Goal: Task Accomplishment & Management: Use online tool/utility

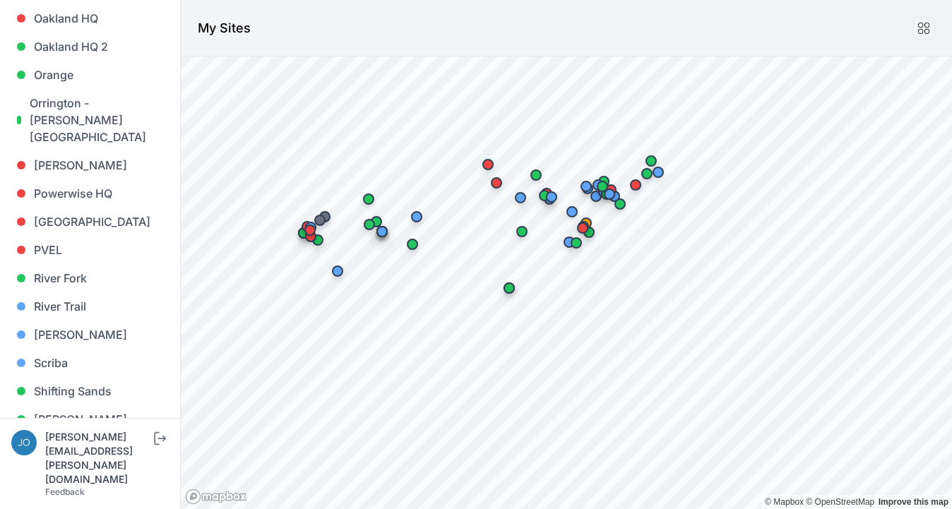
scroll to position [986, 0]
click at [71, 206] on link "[GEOGRAPHIC_DATA]" at bounding box center [89, 220] width 157 height 28
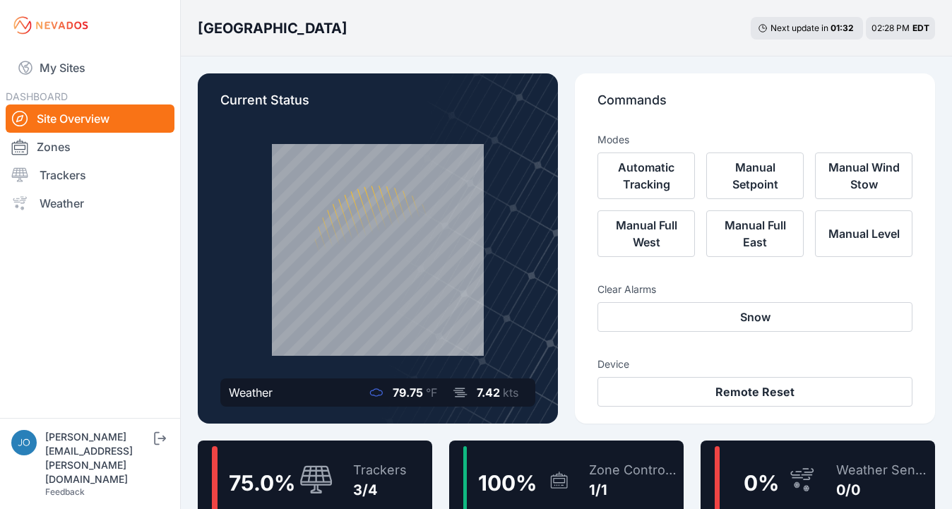
click at [328, 458] on div "75.0 %" at bounding box center [272, 480] width 121 height 68
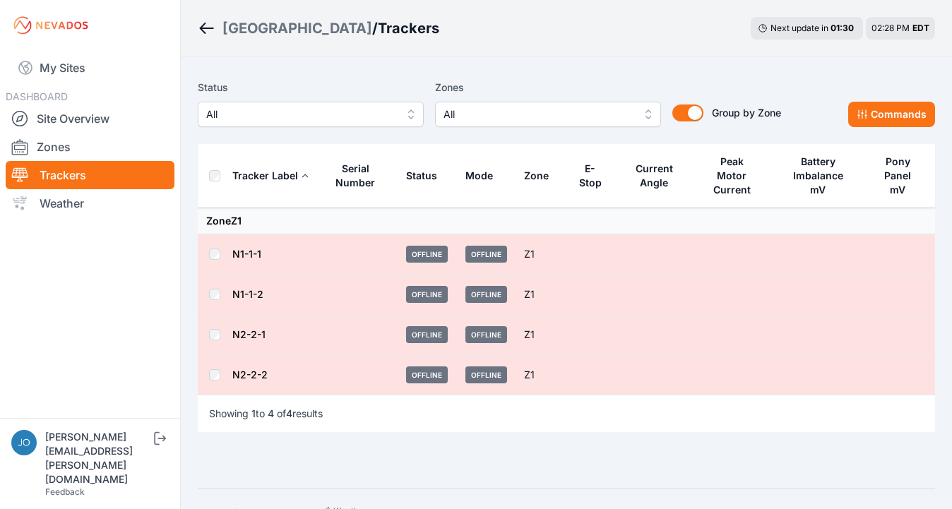
click at [237, 248] on link "N1-1-1" at bounding box center [246, 254] width 29 height 12
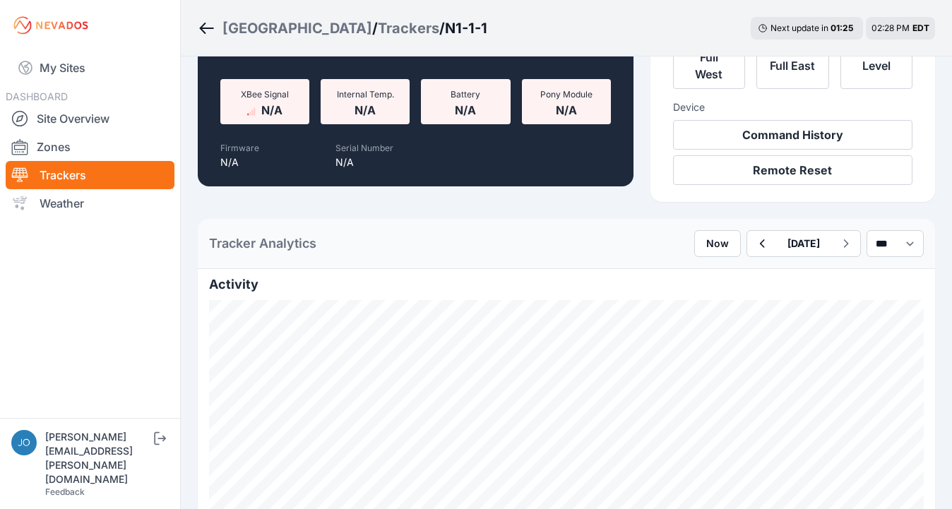
scroll to position [200, 0]
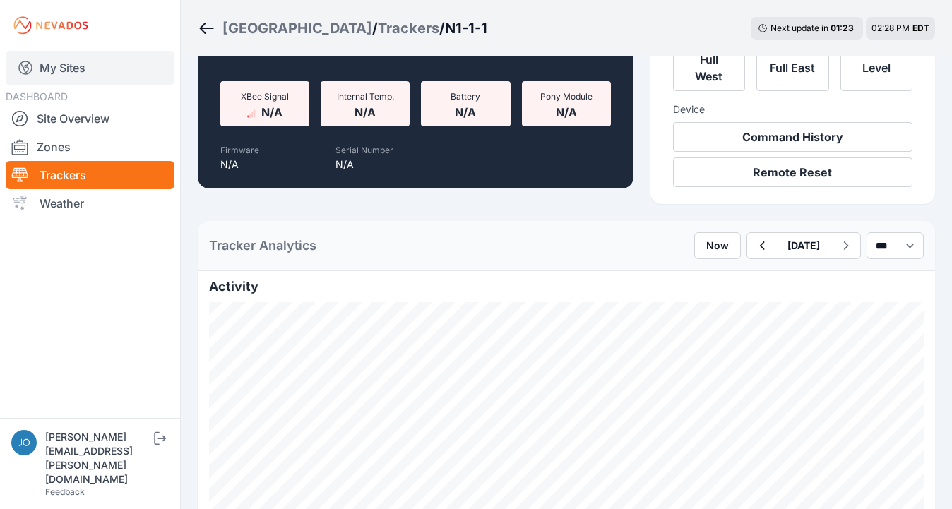
click at [53, 61] on link "My Sites" at bounding box center [90, 68] width 169 height 34
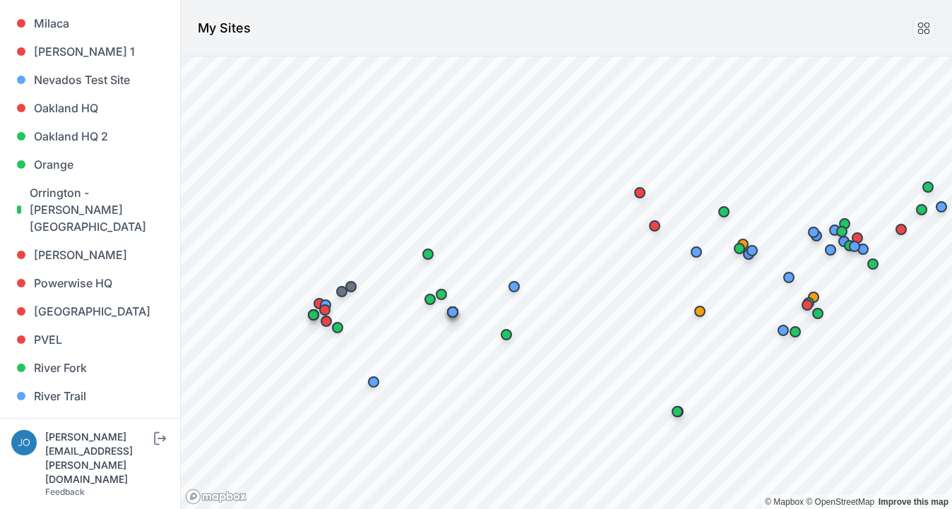
scroll to position [893, 0]
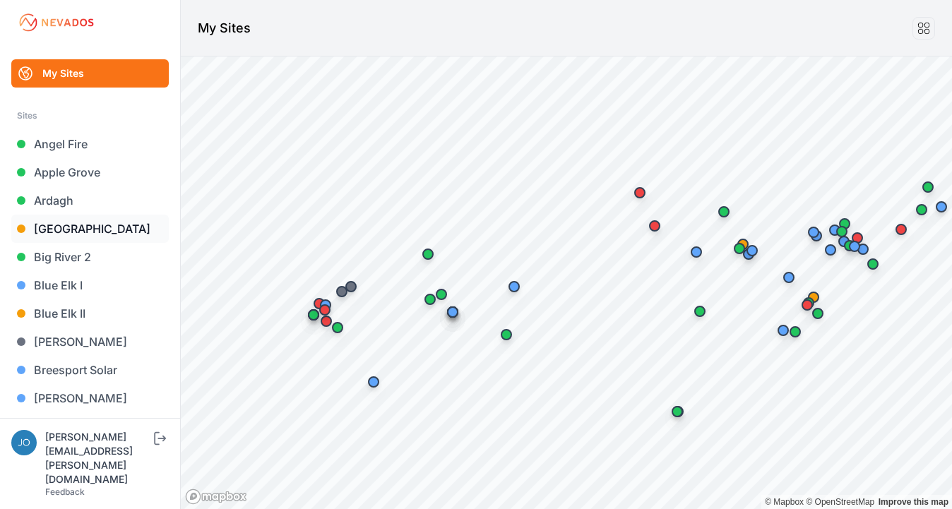
click at [59, 230] on link "[GEOGRAPHIC_DATA]" at bounding box center [89, 229] width 157 height 28
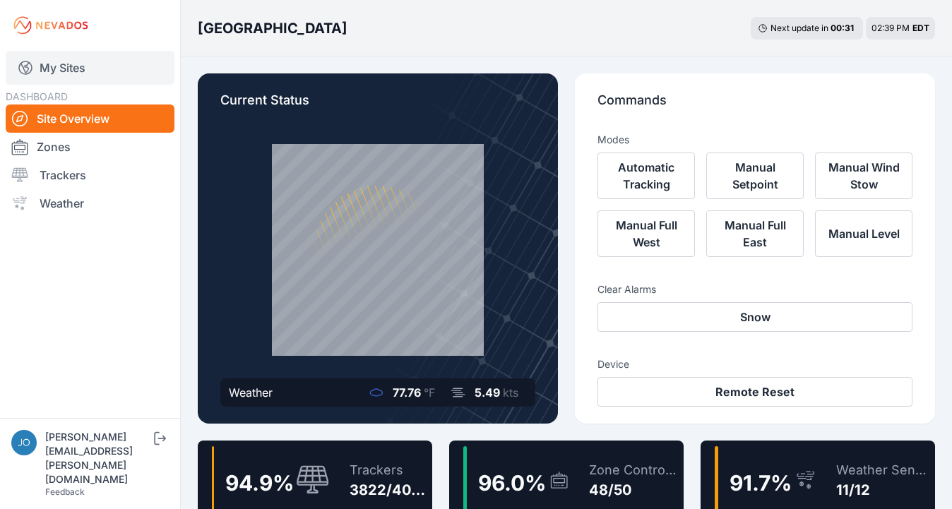
click at [64, 70] on link "My Sites" at bounding box center [90, 68] width 169 height 34
click at [80, 64] on link "My Sites" at bounding box center [90, 68] width 169 height 34
click at [83, 61] on link "My Sites" at bounding box center [90, 68] width 169 height 34
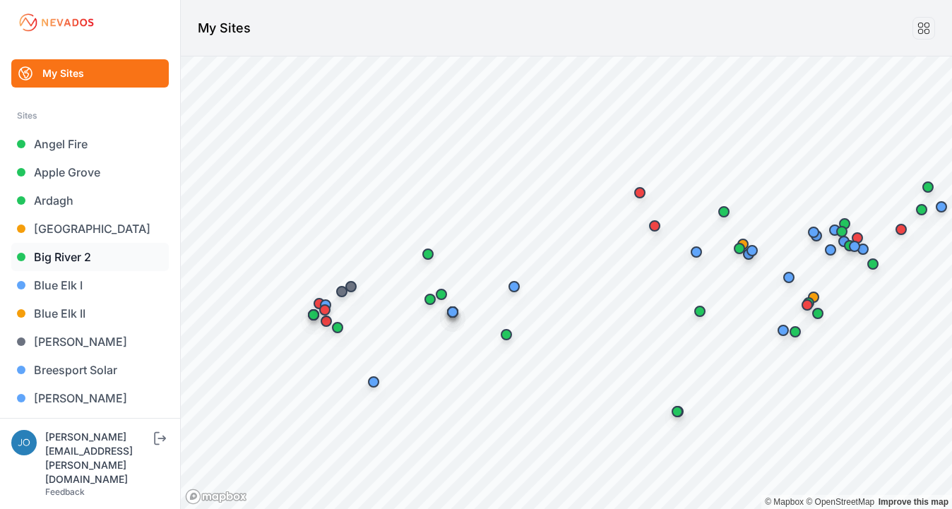
click at [65, 261] on link "Big River 2" at bounding box center [89, 257] width 157 height 28
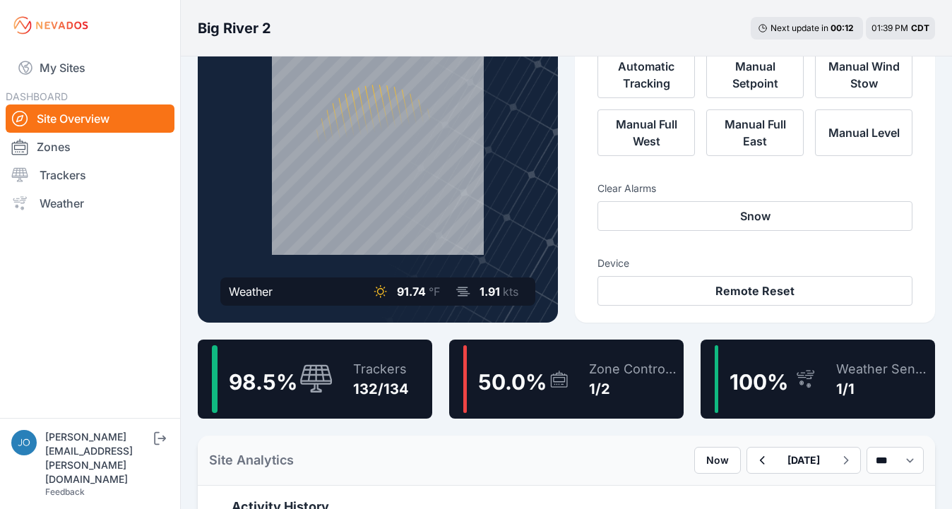
scroll to position [108, 0]
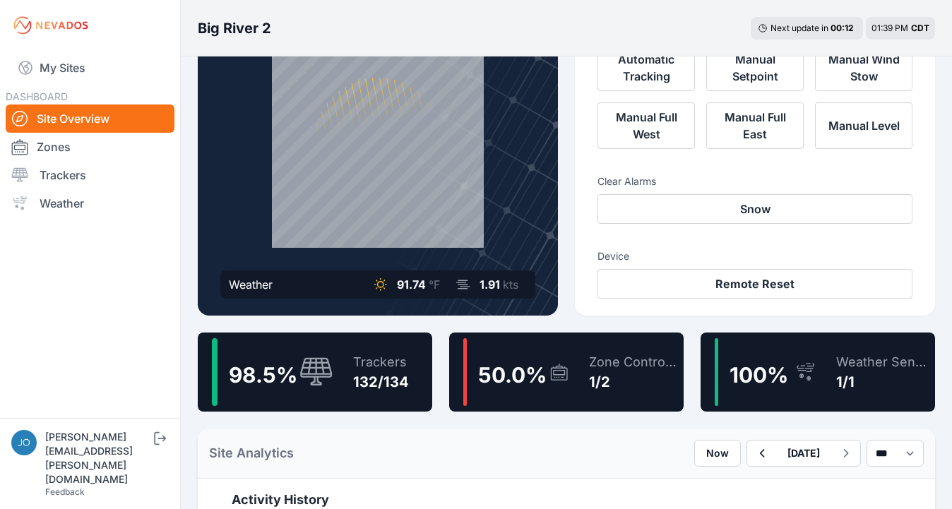
click at [357, 355] on div "Trackers" at bounding box center [381, 362] width 56 height 20
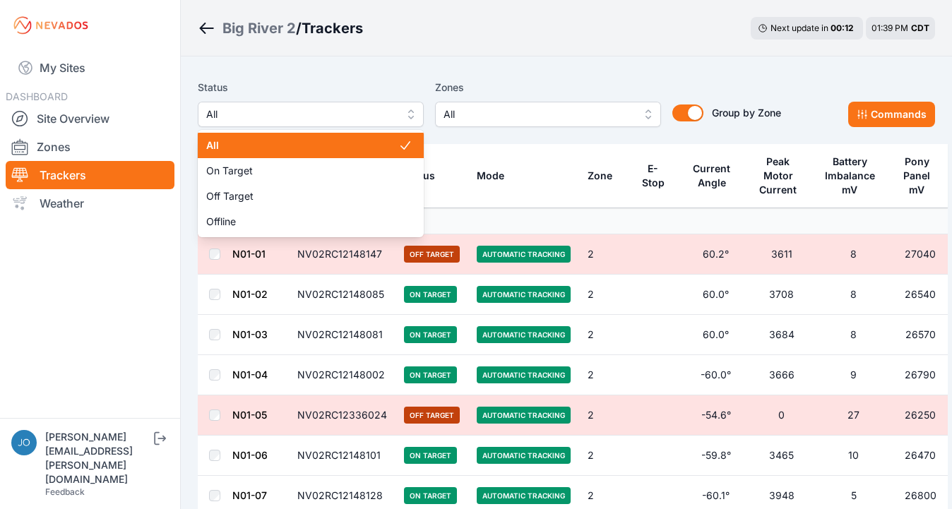
click at [285, 118] on span "All" at bounding box center [300, 114] width 189 height 17
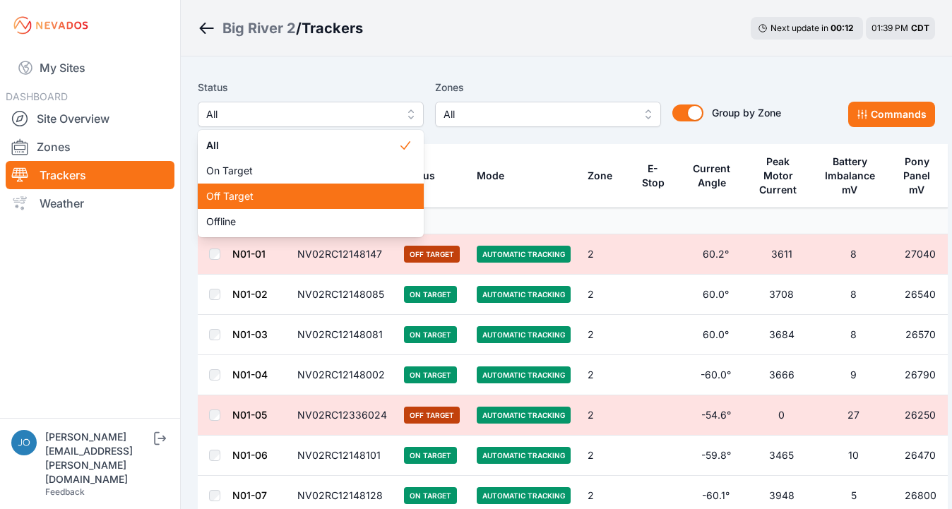
click at [282, 186] on div "Off Target" at bounding box center [311, 196] width 226 height 25
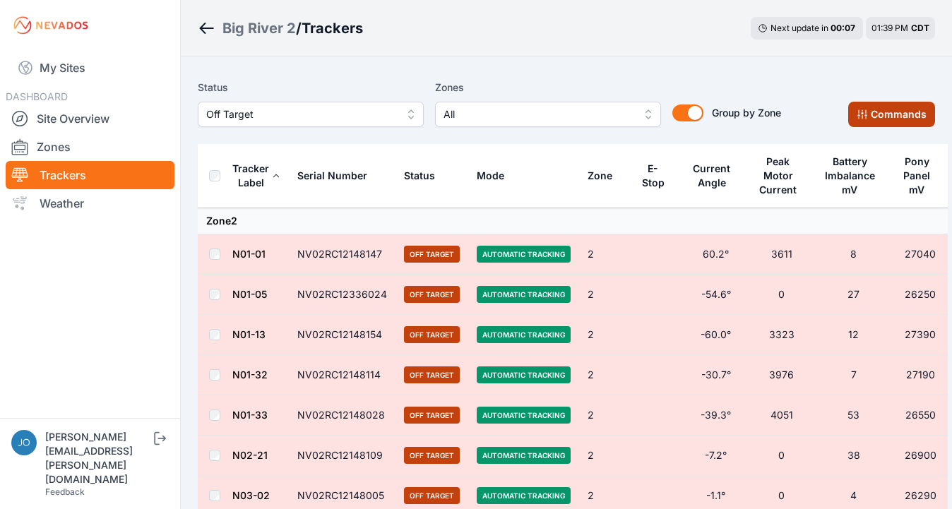
click at [867, 106] on button "Commands" at bounding box center [891, 114] width 87 height 25
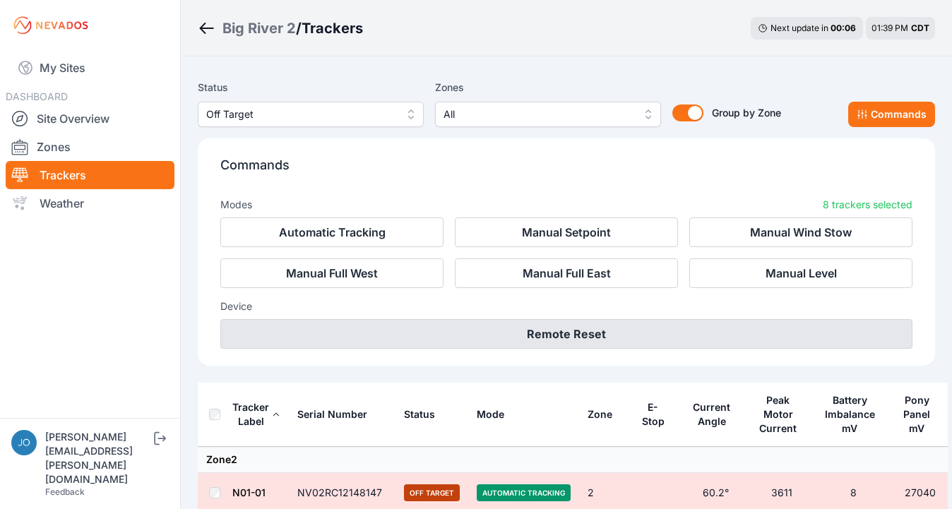
click at [650, 336] on button "Remote Reset" at bounding box center [566, 334] width 692 height 30
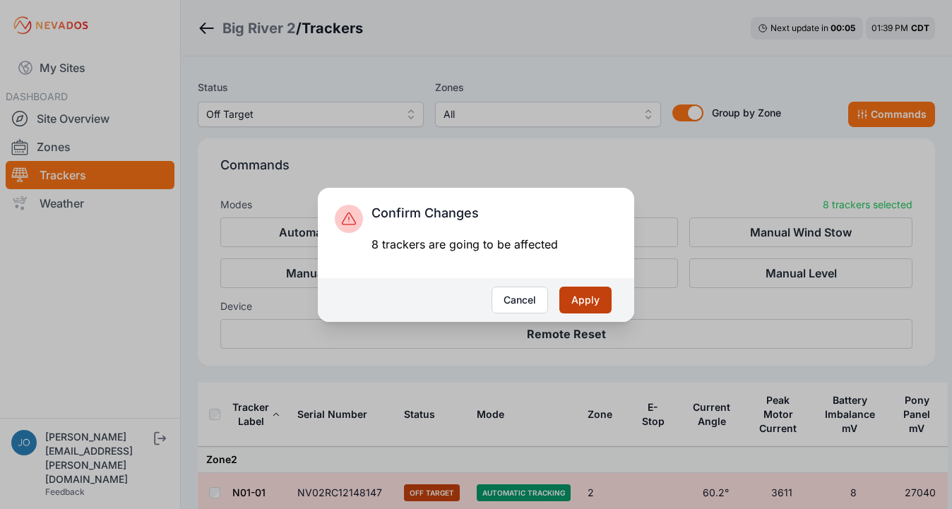
click at [598, 308] on button "Apply" at bounding box center [585, 300] width 52 height 27
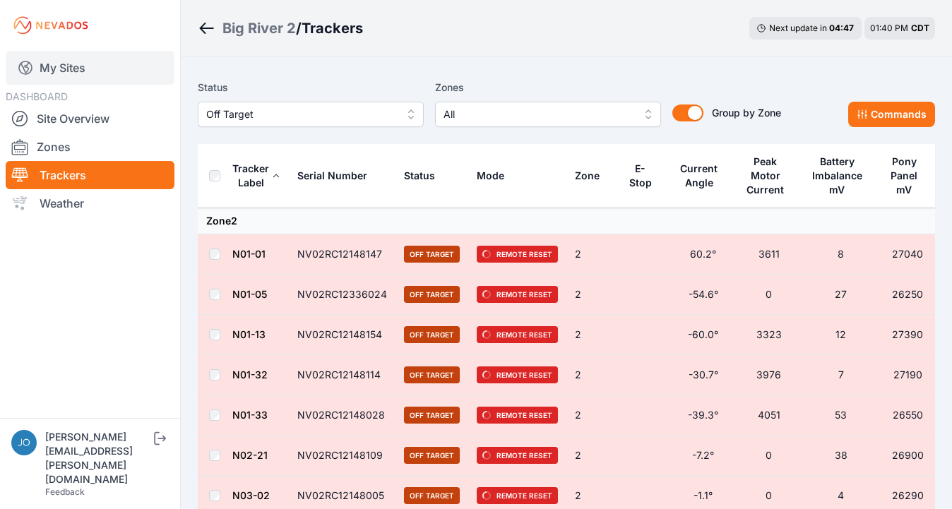
click at [64, 71] on link "My Sites" at bounding box center [90, 68] width 169 height 34
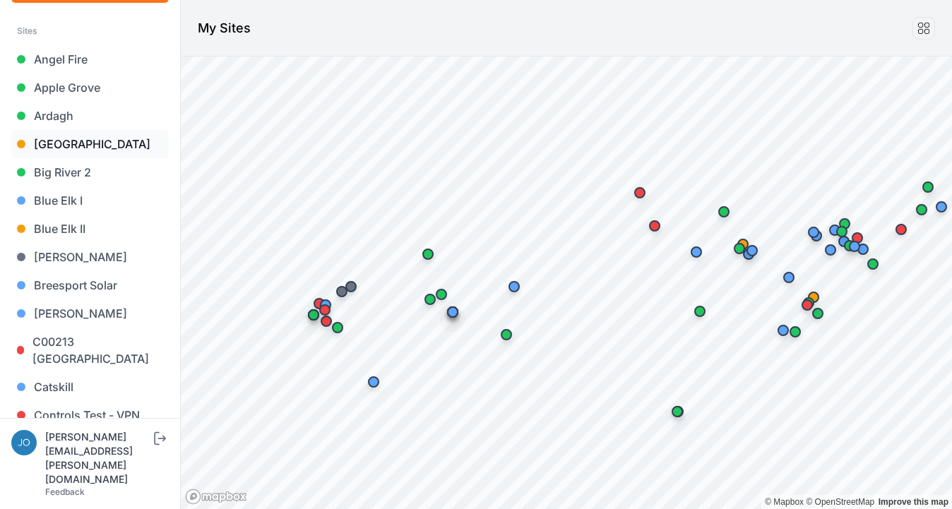
scroll to position [92, 0]
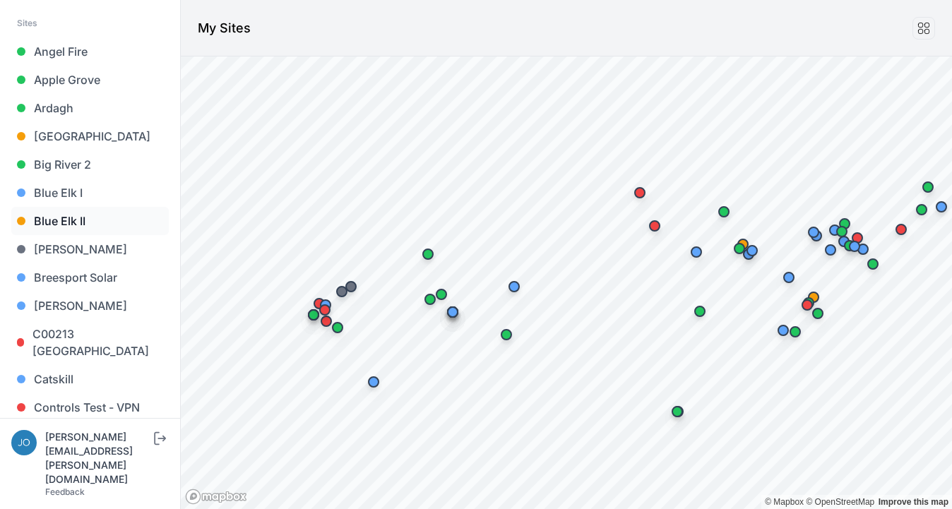
click at [62, 223] on link "Blue Elk II" at bounding box center [89, 221] width 157 height 28
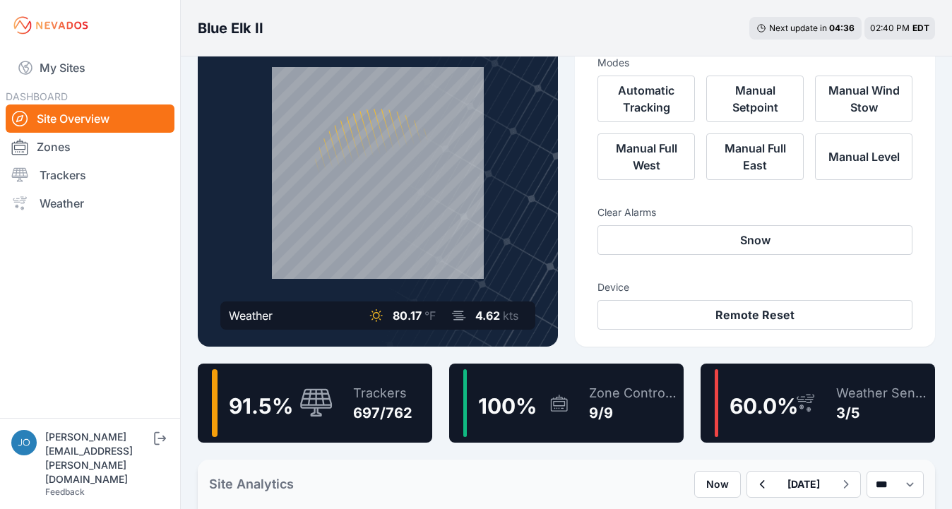
scroll to position [77, 0]
click at [357, 373] on div "Trackers 697/762" at bounding box center [375, 403] width 73 height 68
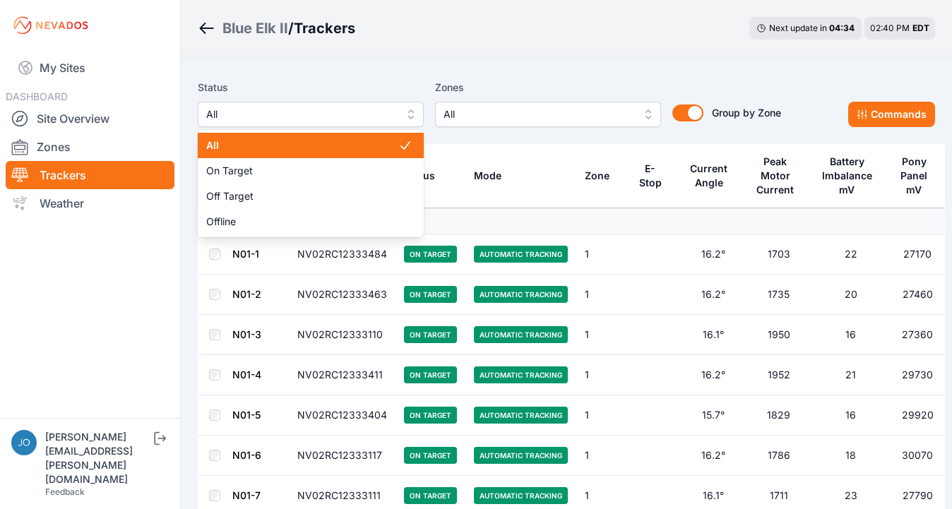
click at [274, 114] on span "All" at bounding box center [300, 114] width 189 height 17
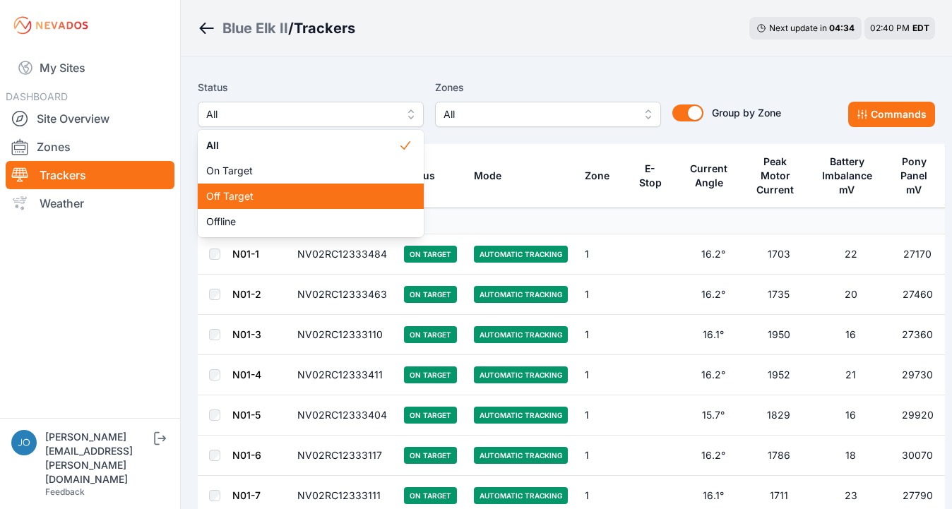
click at [263, 191] on span "Off Target" at bounding box center [302, 196] width 192 height 14
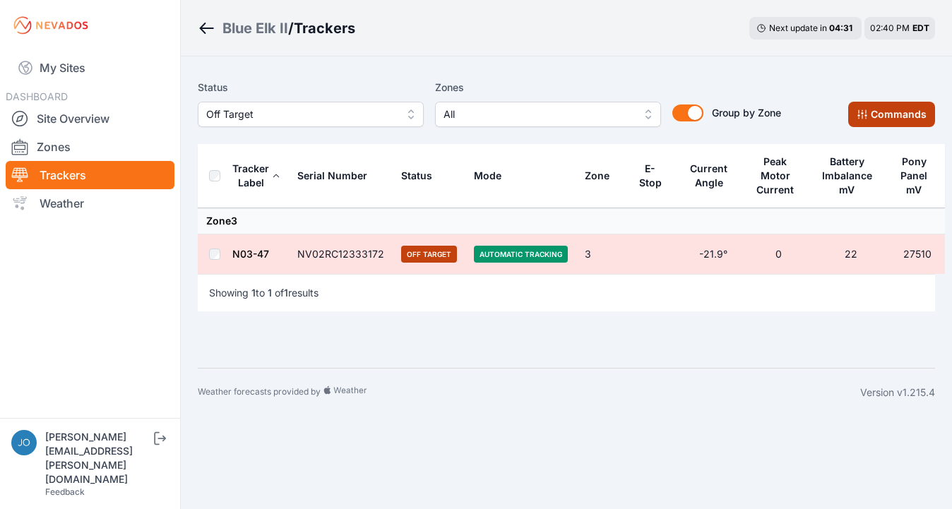
click at [880, 120] on button "Commands" at bounding box center [891, 114] width 87 height 25
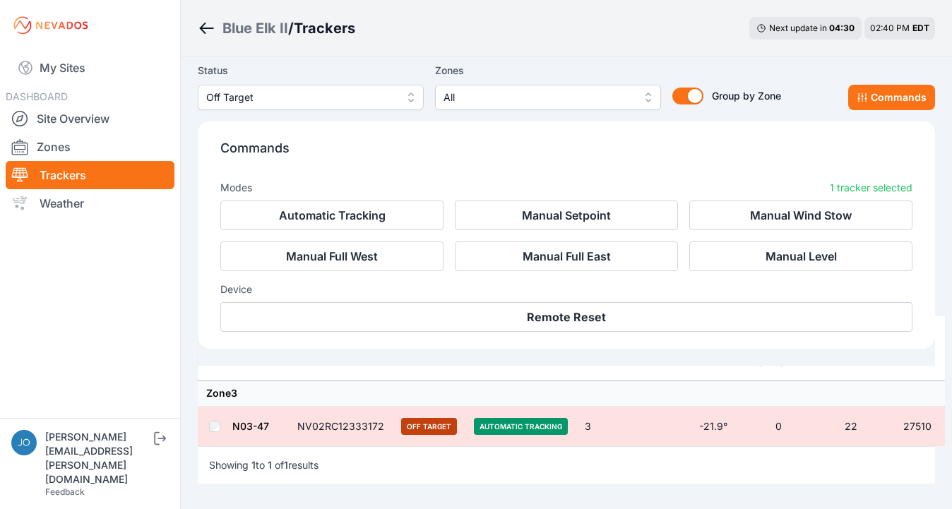
scroll to position [84, 0]
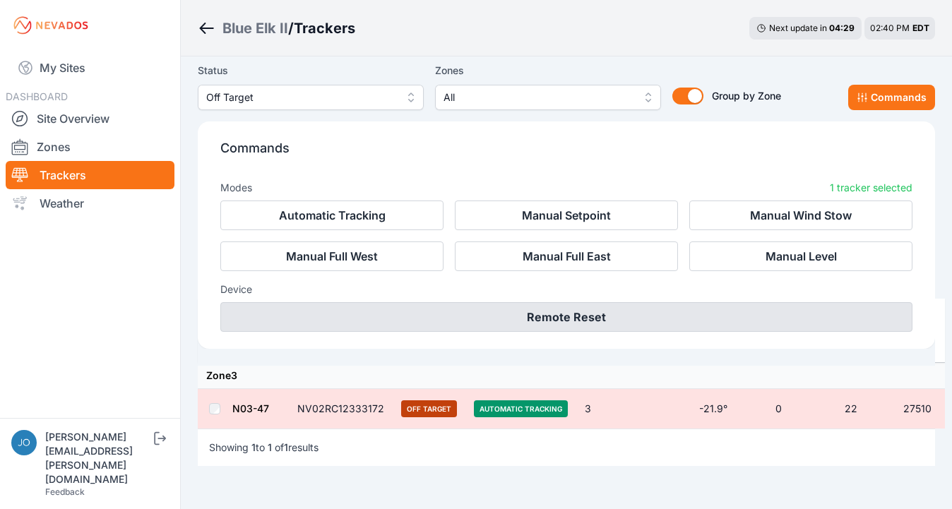
click at [576, 321] on button "Remote Reset" at bounding box center [566, 317] width 692 height 30
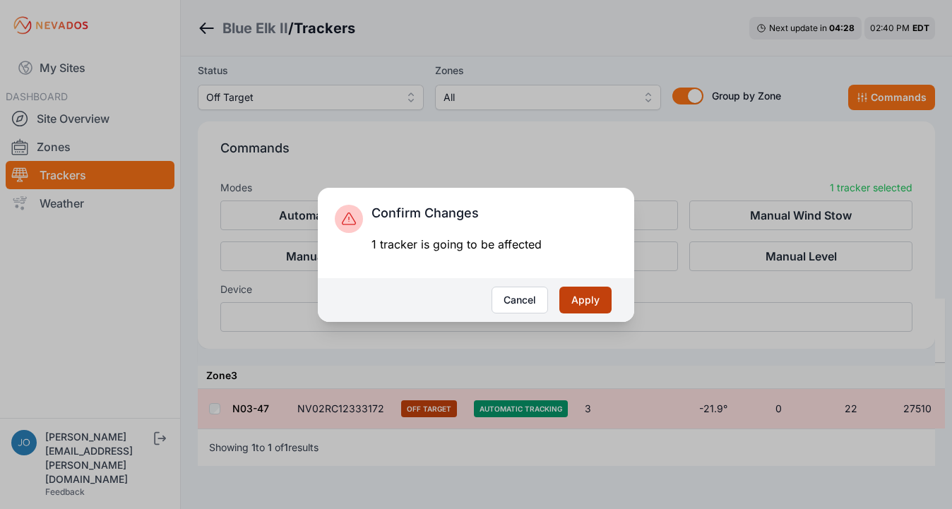
click at [580, 297] on button "Apply" at bounding box center [585, 300] width 52 height 27
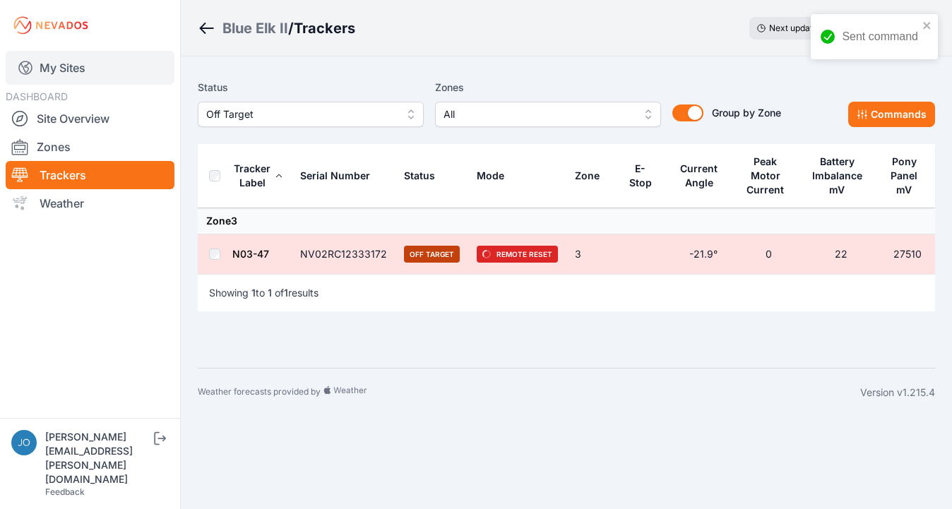
click at [73, 73] on link "My Sites" at bounding box center [90, 68] width 169 height 34
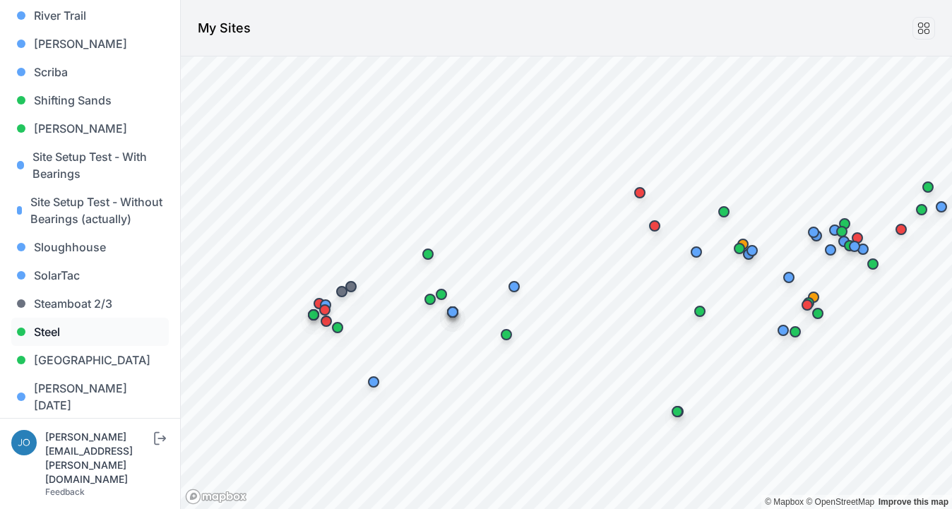
scroll to position [1278, 0]
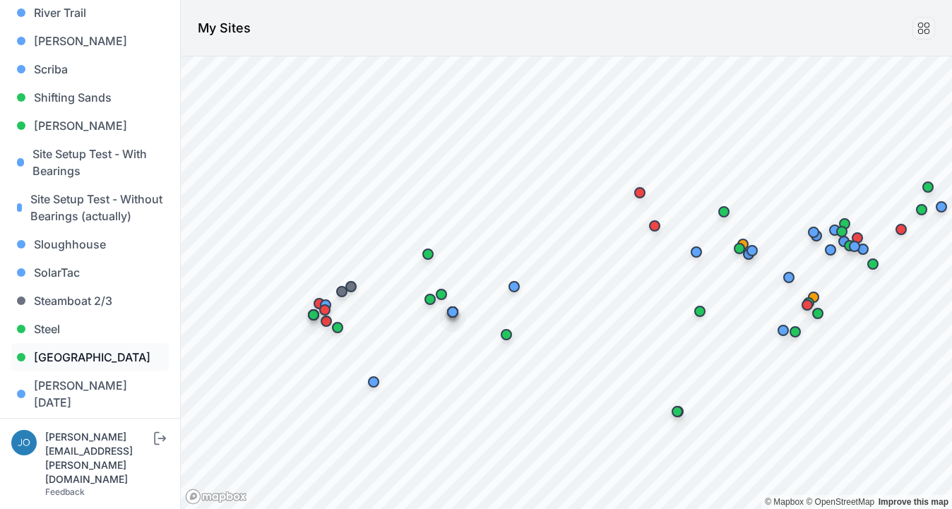
click at [68, 343] on link "[GEOGRAPHIC_DATA]" at bounding box center [89, 357] width 157 height 28
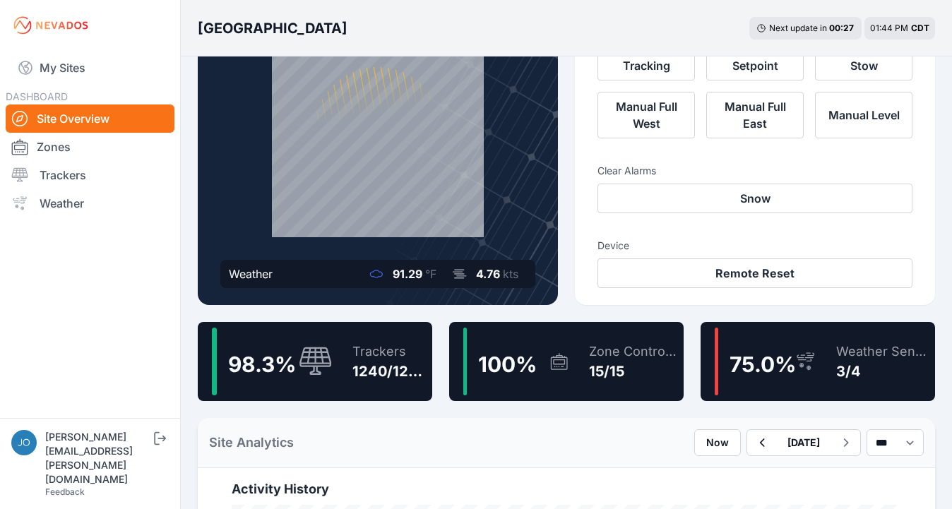
scroll to position [129, 0]
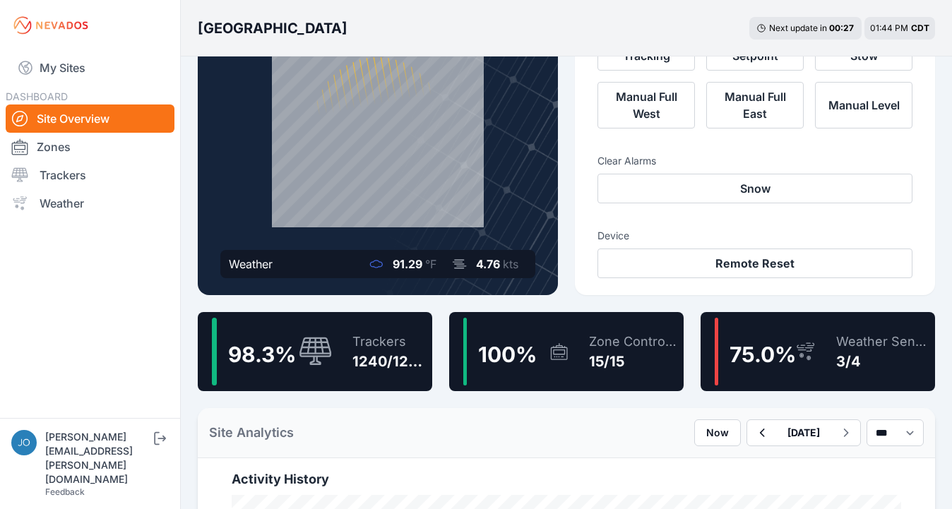
click at [743, 354] on span "75.0 %" at bounding box center [762, 354] width 66 height 25
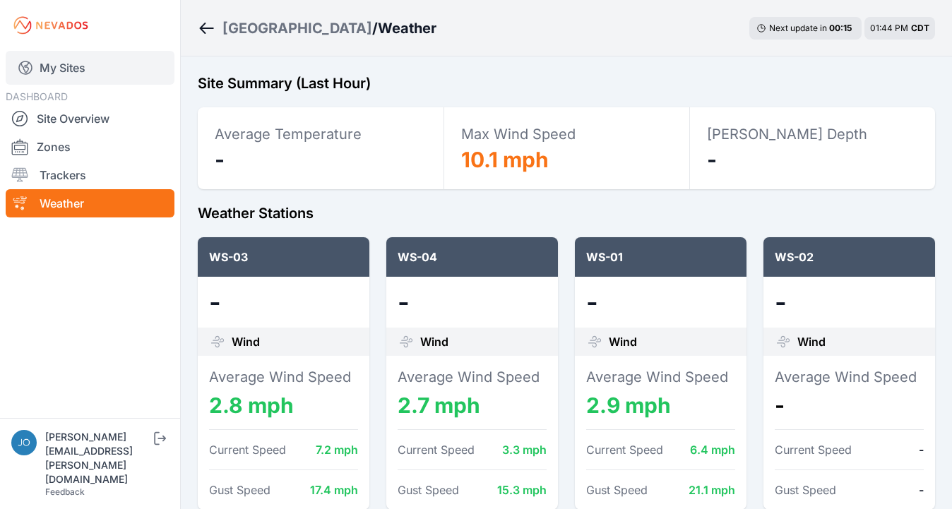
click at [88, 66] on link "My Sites" at bounding box center [90, 68] width 169 height 34
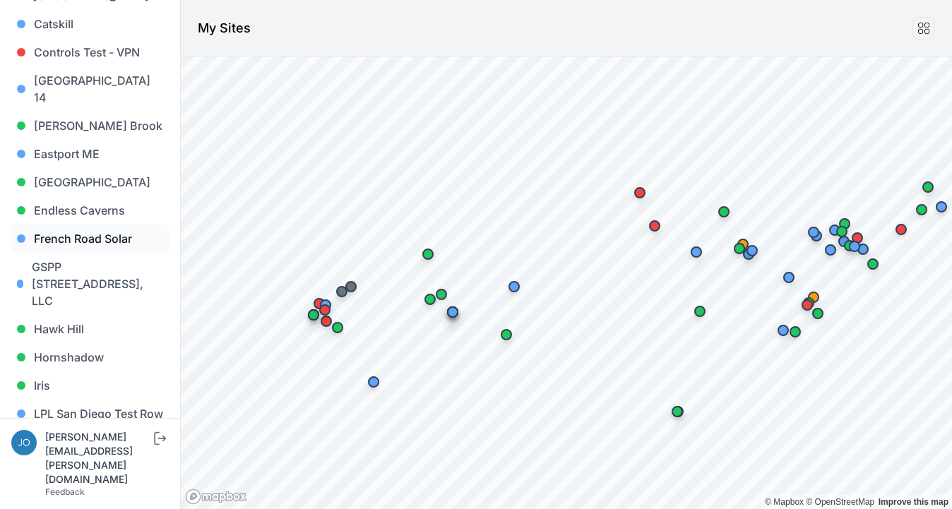
scroll to position [477, 0]
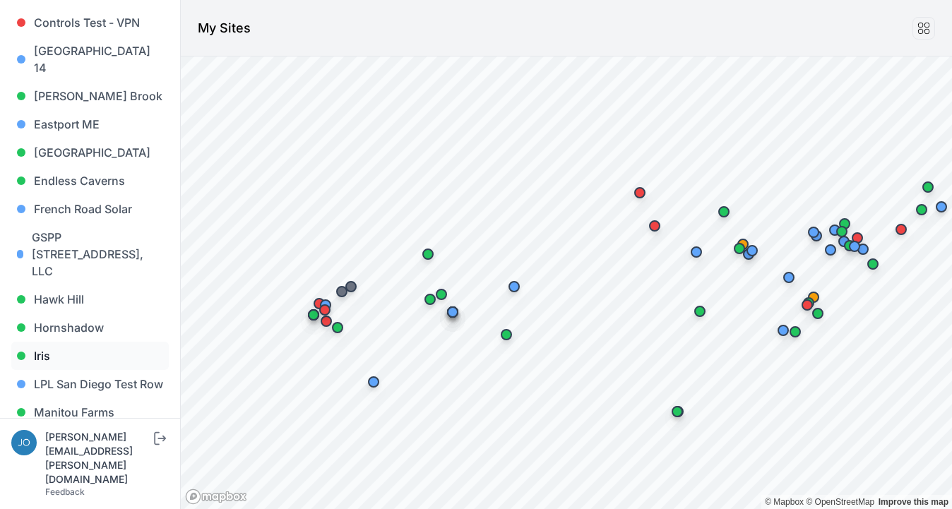
click at [52, 342] on link "Iris" at bounding box center [89, 356] width 157 height 28
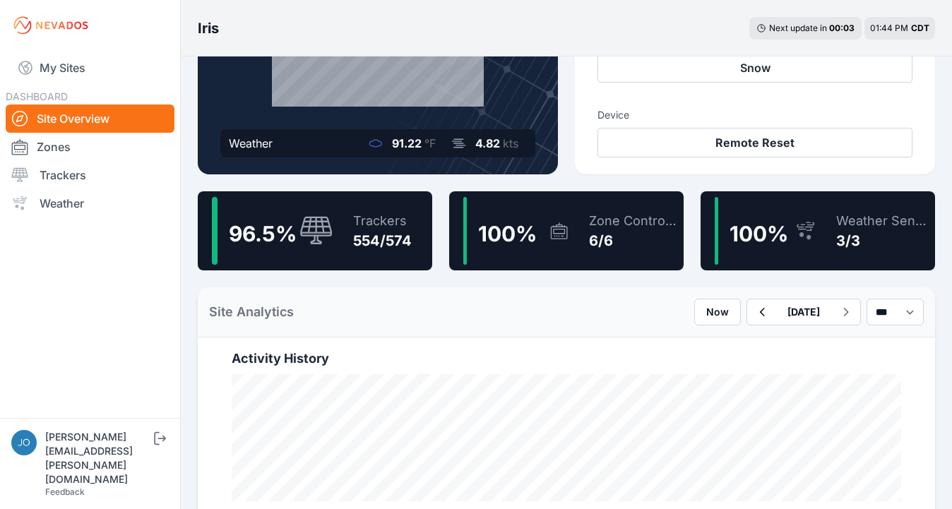
scroll to position [251, 0]
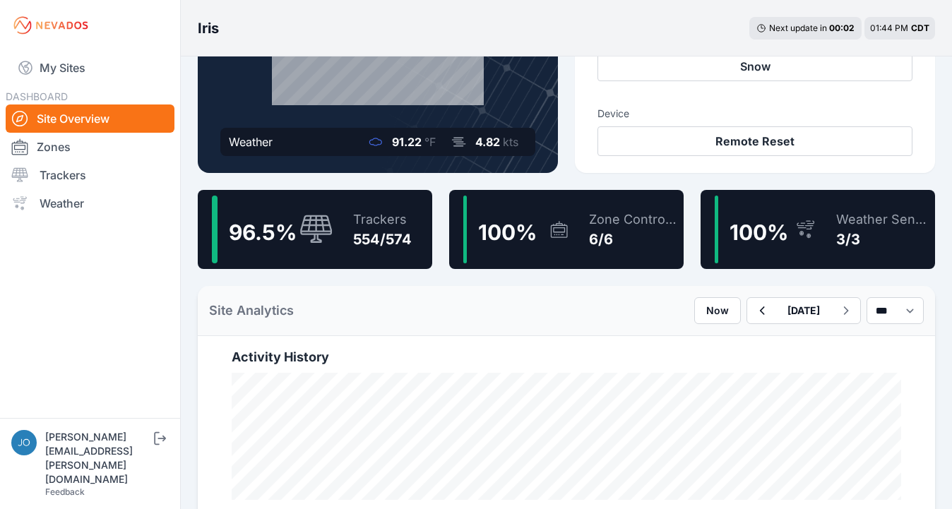
click at [394, 217] on div "Trackers" at bounding box center [382, 220] width 59 height 20
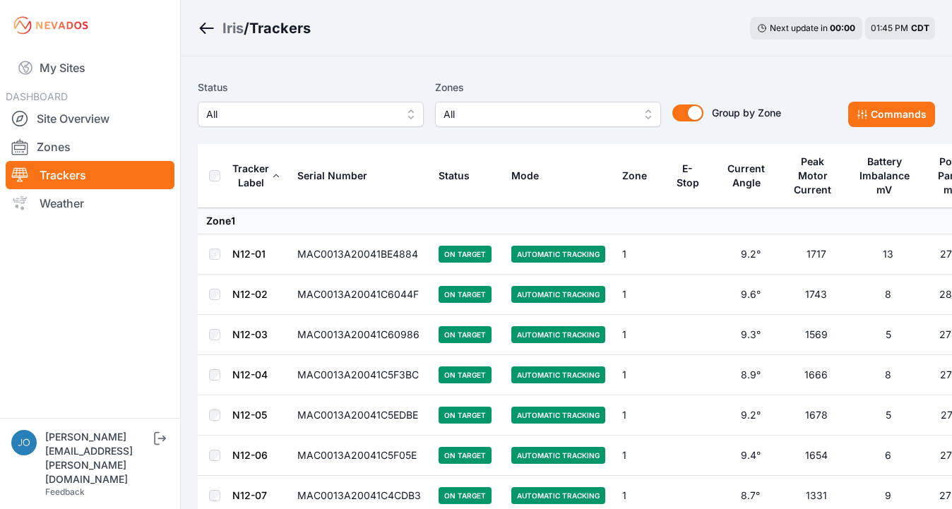
click at [383, 130] on div "Status All Zones All Group by Zone Group by Zone Commands" at bounding box center [566, 108] width 737 height 71
click at [383, 119] on span "All" at bounding box center [300, 114] width 189 height 17
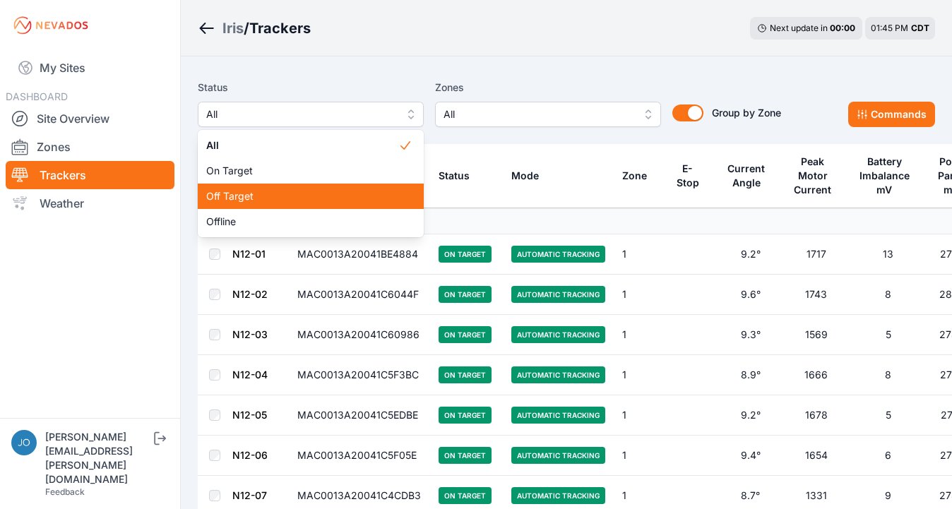
click at [359, 198] on span "Off Target" at bounding box center [302, 196] width 192 height 14
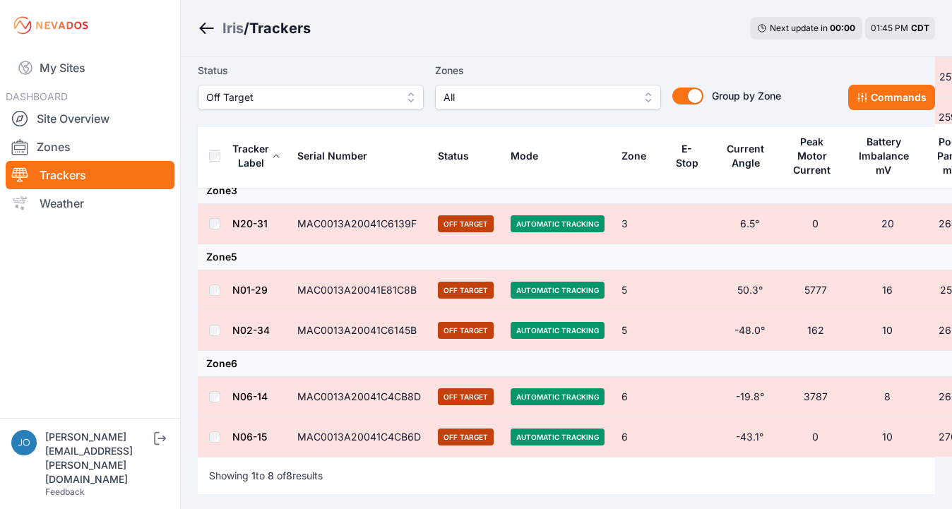
scroll to position [179, 0]
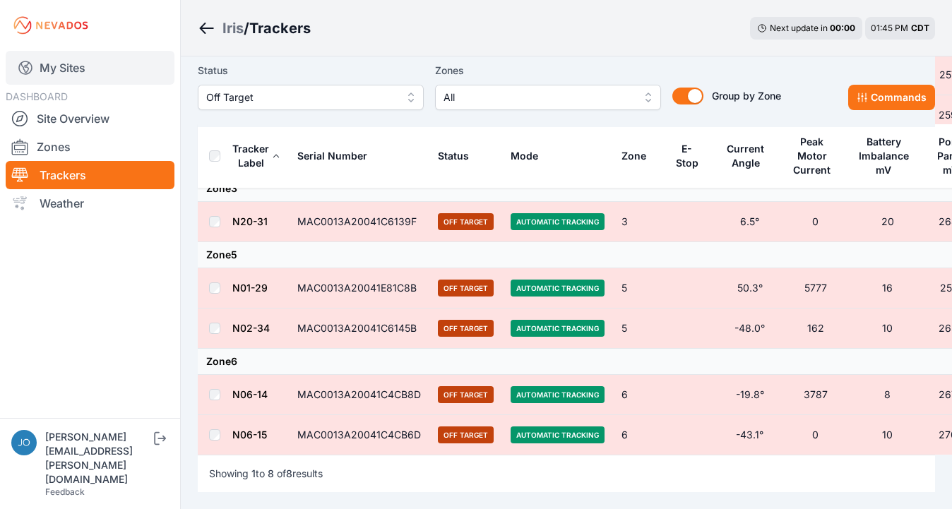
click at [42, 73] on link "My Sites" at bounding box center [90, 68] width 169 height 34
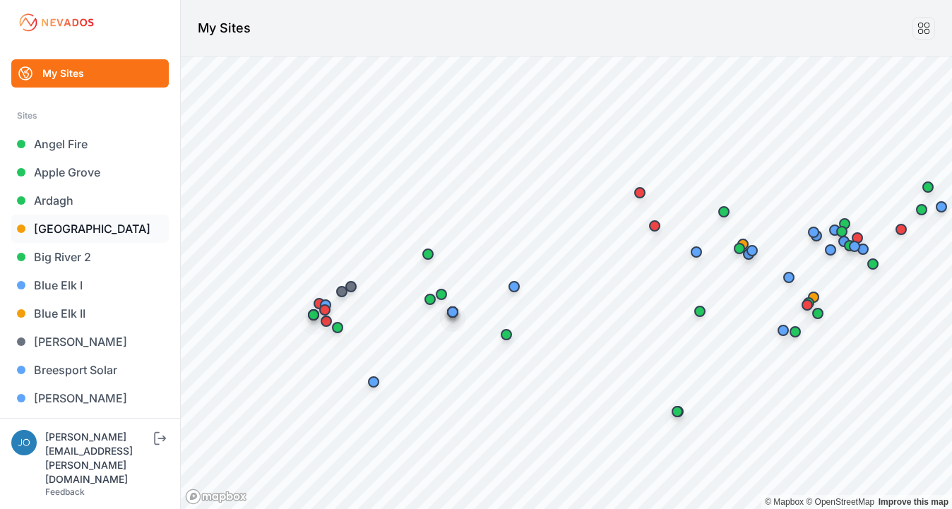
click at [50, 235] on link "[GEOGRAPHIC_DATA]" at bounding box center [89, 229] width 157 height 28
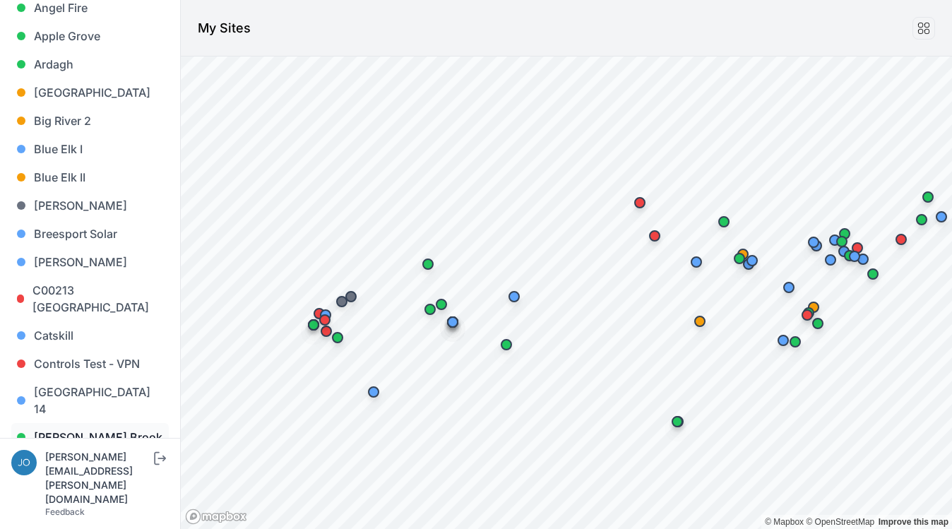
scroll to position [125, 0]
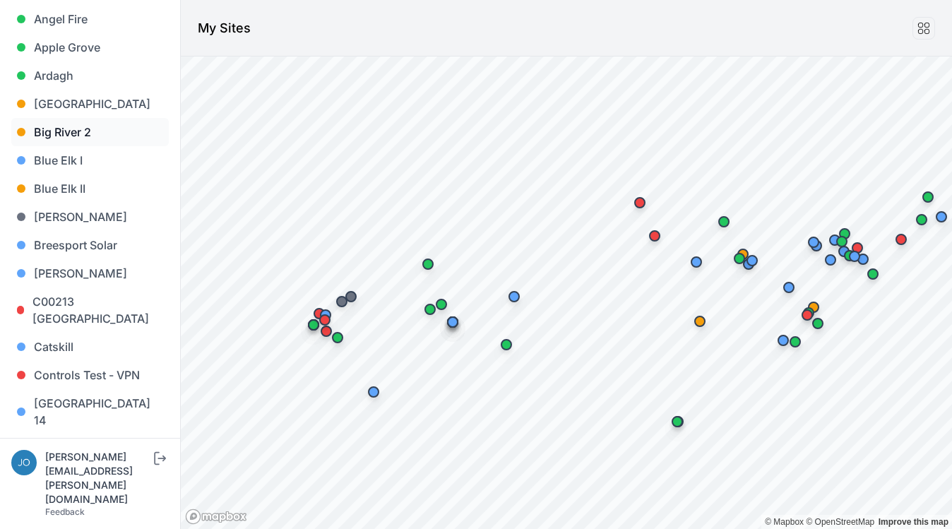
click at [68, 129] on link "Big River 2" at bounding box center [89, 132] width 157 height 28
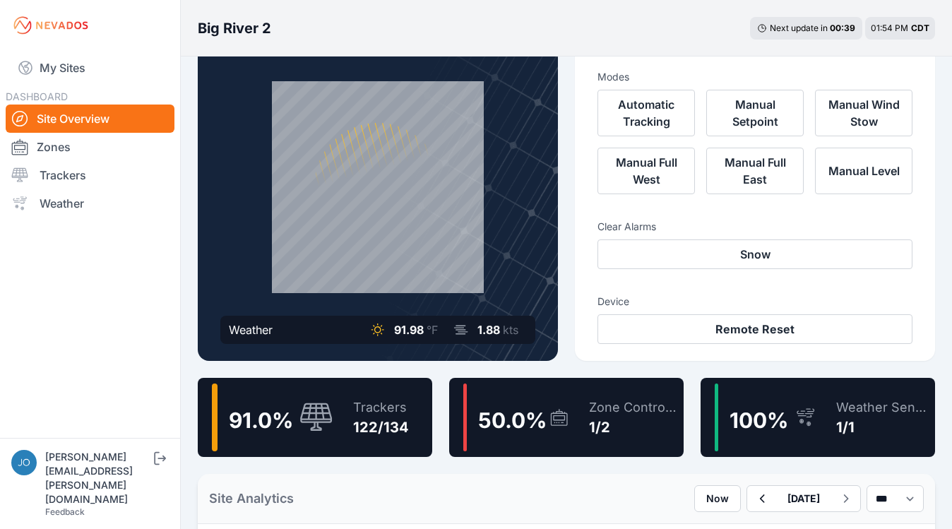
scroll to position [68, 0]
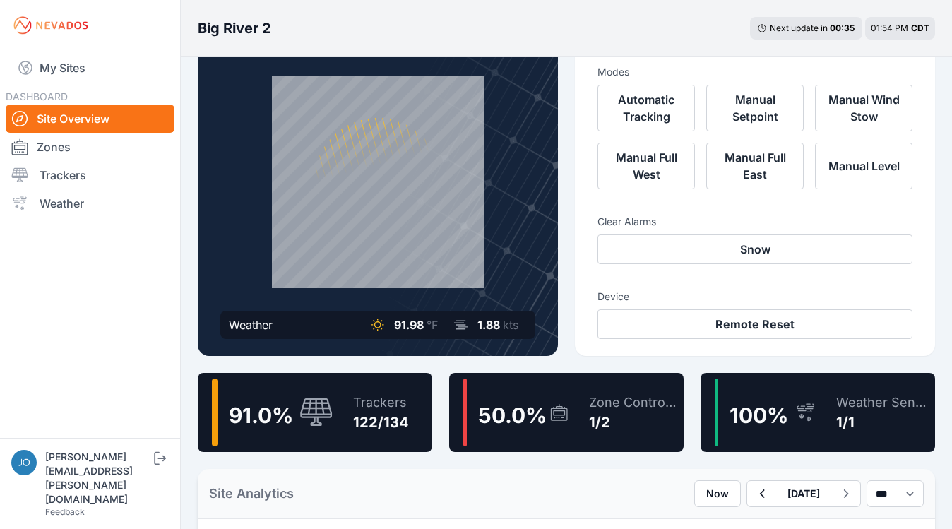
click at [383, 383] on div "Trackers 122/134" at bounding box center [374, 412] width 70 height 68
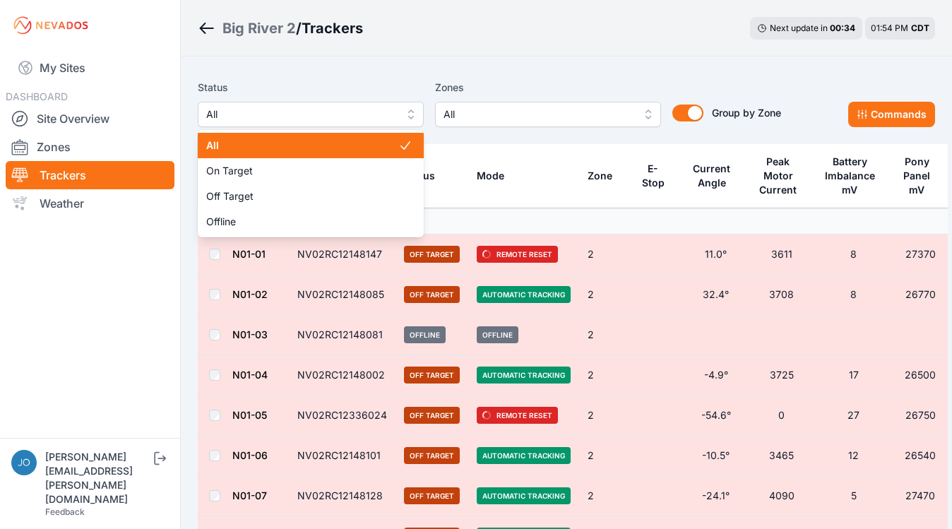
click at [342, 117] on span "All" at bounding box center [300, 114] width 189 height 17
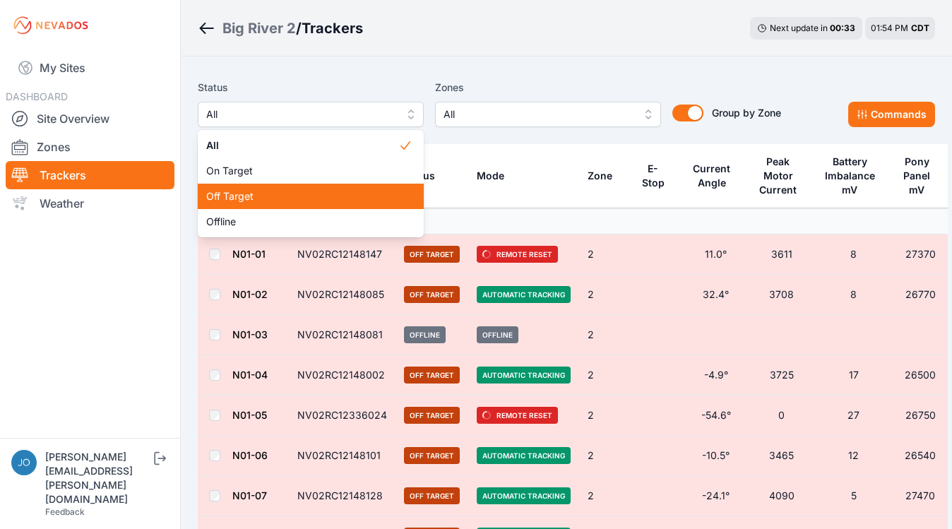
click at [323, 199] on span "Off Target" at bounding box center [302, 196] width 192 height 14
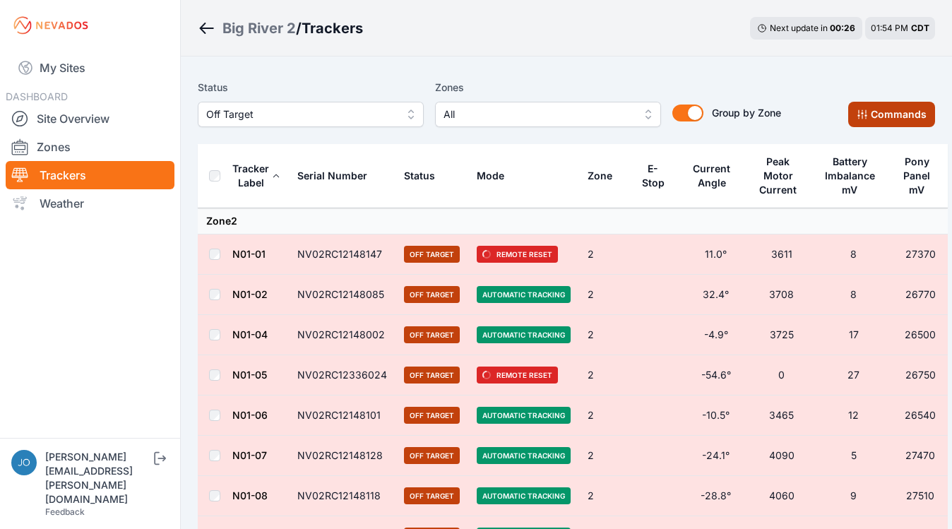
click at [888, 115] on button "Commands" at bounding box center [891, 114] width 87 height 25
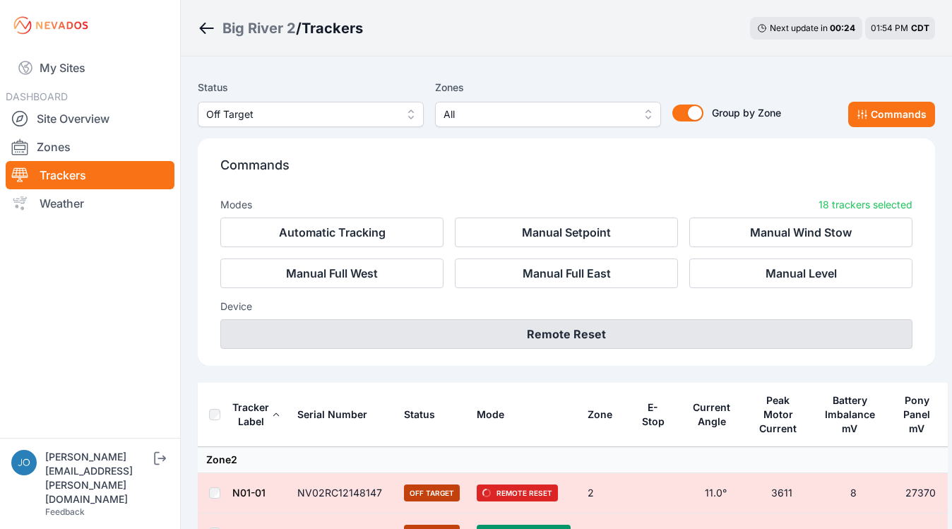
click at [643, 330] on button "Remote Reset" at bounding box center [566, 334] width 692 height 30
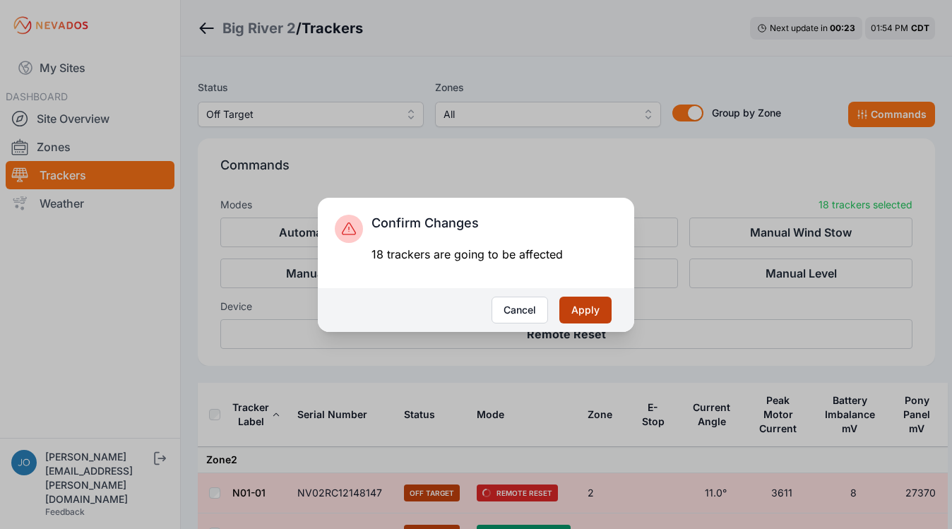
click at [595, 309] on button "Apply" at bounding box center [585, 310] width 52 height 27
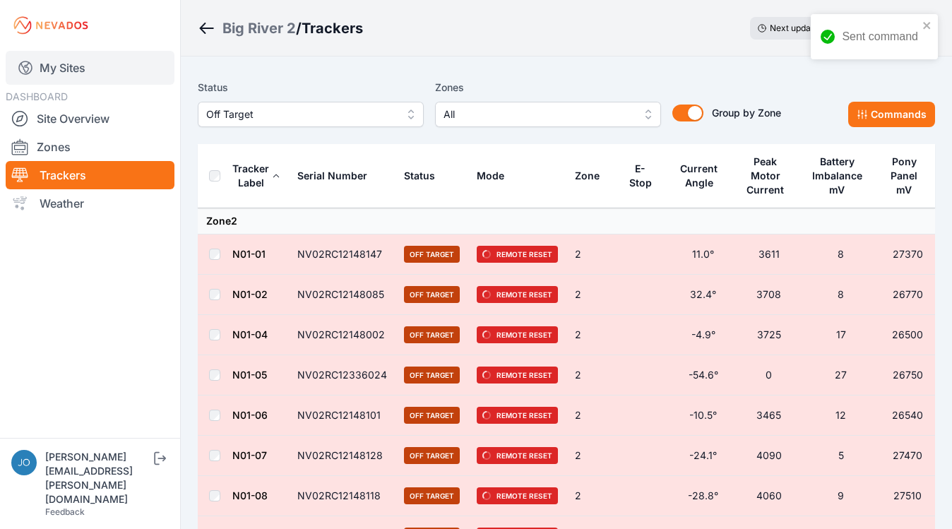
click at [65, 66] on link "My Sites" at bounding box center [90, 68] width 169 height 34
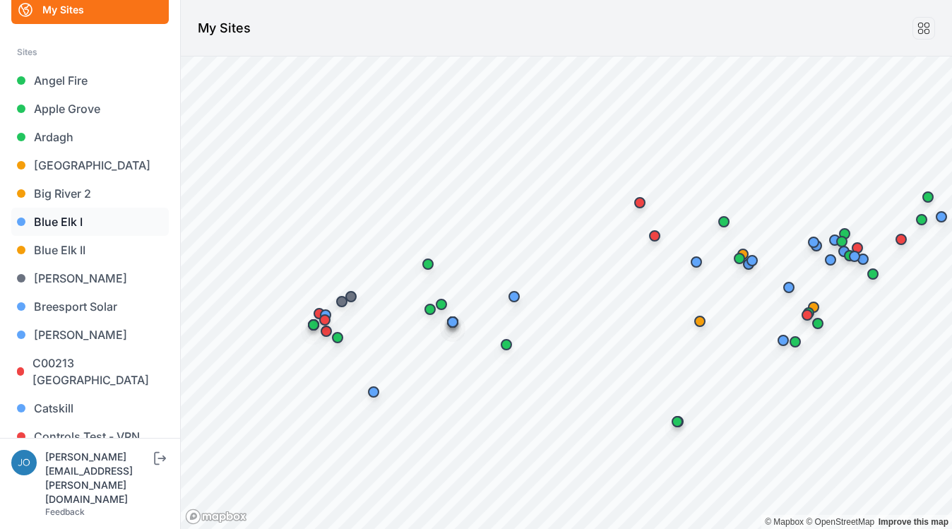
scroll to position [69, 0]
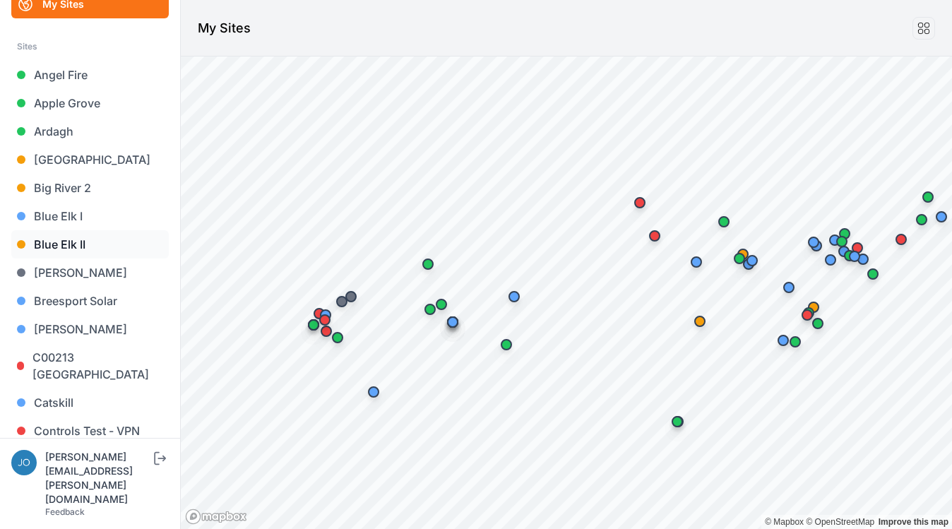
click at [51, 246] on link "Blue Elk II" at bounding box center [89, 244] width 157 height 28
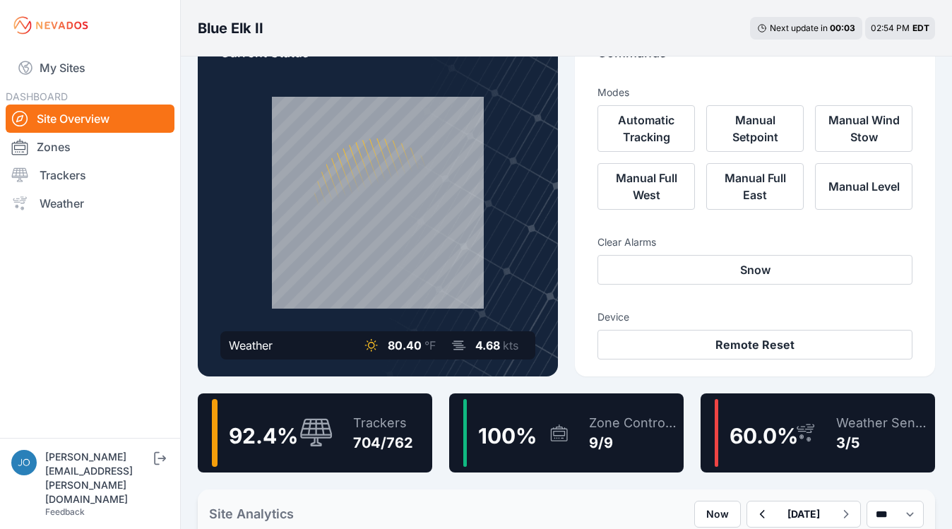
scroll to position [64, 0]
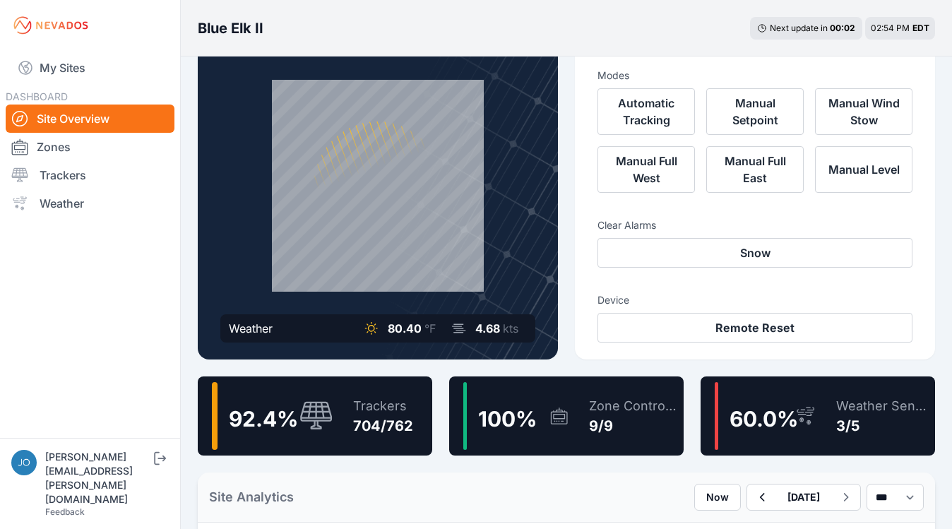
click at [306, 391] on div "92.4 %" at bounding box center [272, 416] width 121 height 68
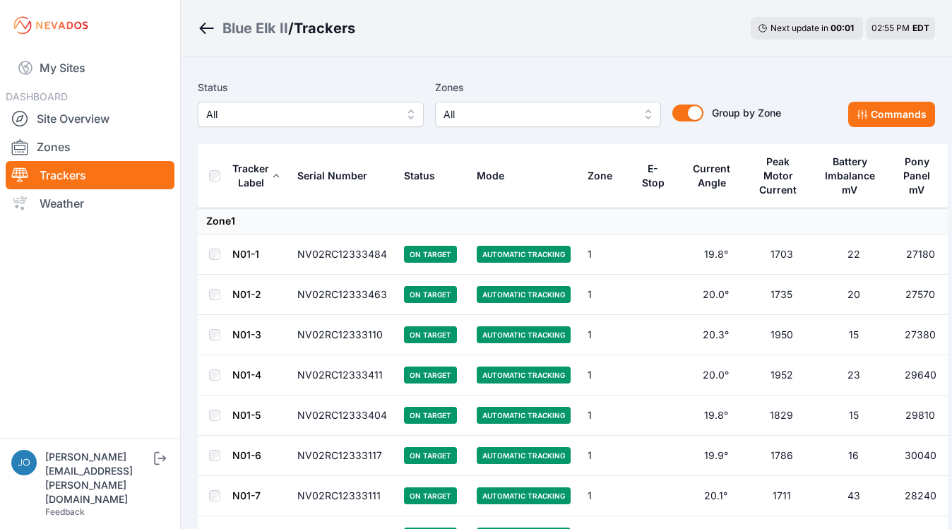
click at [263, 115] on span "All" at bounding box center [300, 114] width 189 height 17
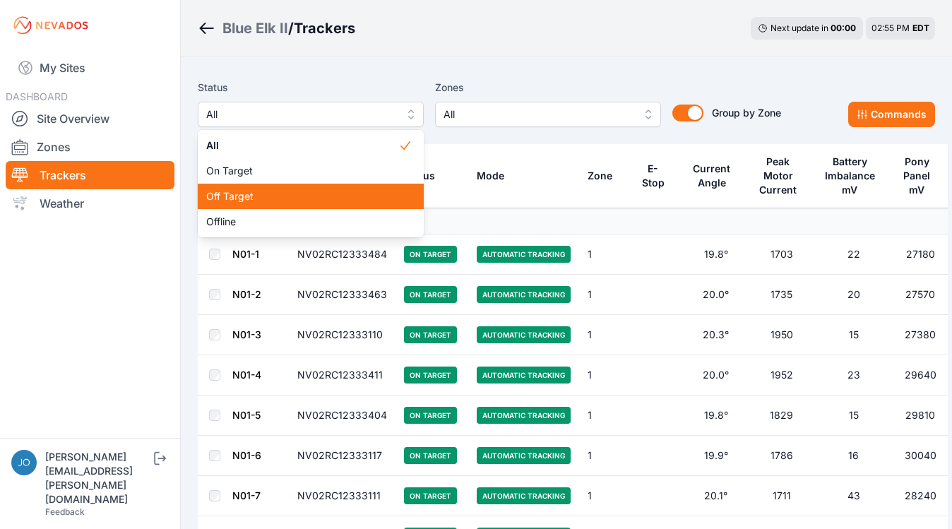
click at [258, 188] on div "Off Target" at bounding box center [311, 196] width 226 height 25
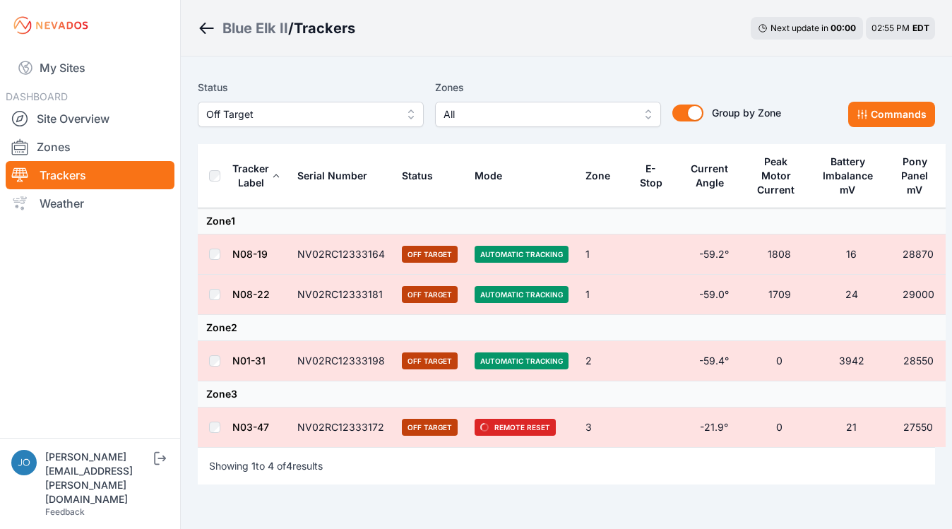
click at [217, 169] on th at bounding box center [215, 176] width 34 height 64
click at [890, 113] on button "Commands" at bounding box center [891, 114] width 87 height 25
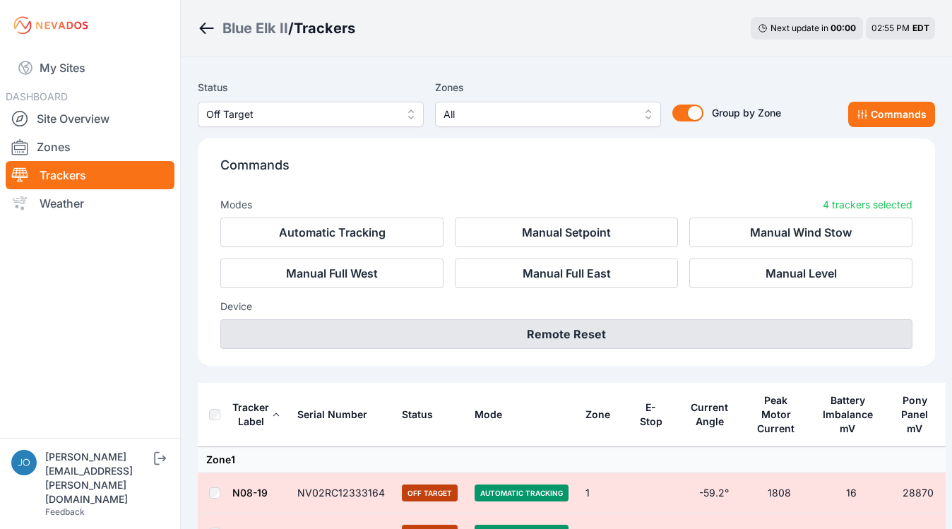
click at [705, 344] on button "Remote Reset" at bounding box center [566, 334] width 692 height 30
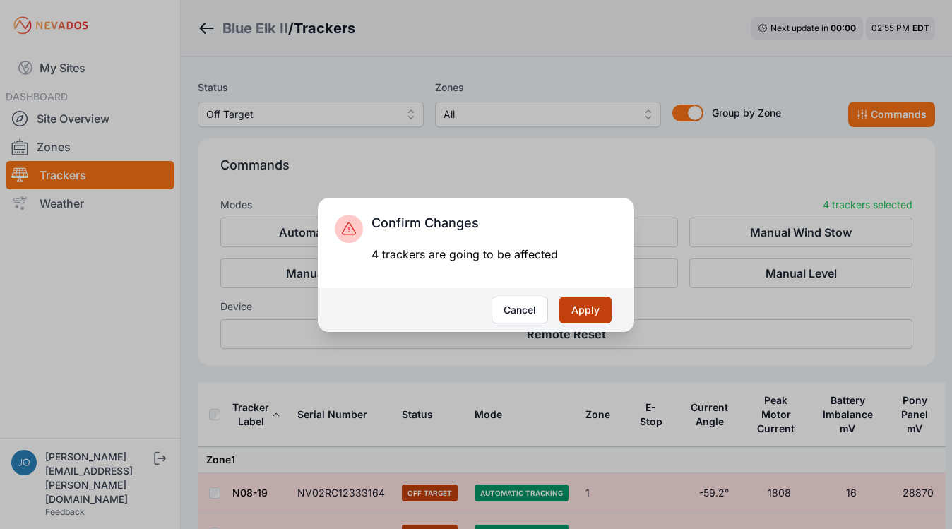
click at [600, 313] on button "Apply" at bounding box center [585, 310] width 52 height 27
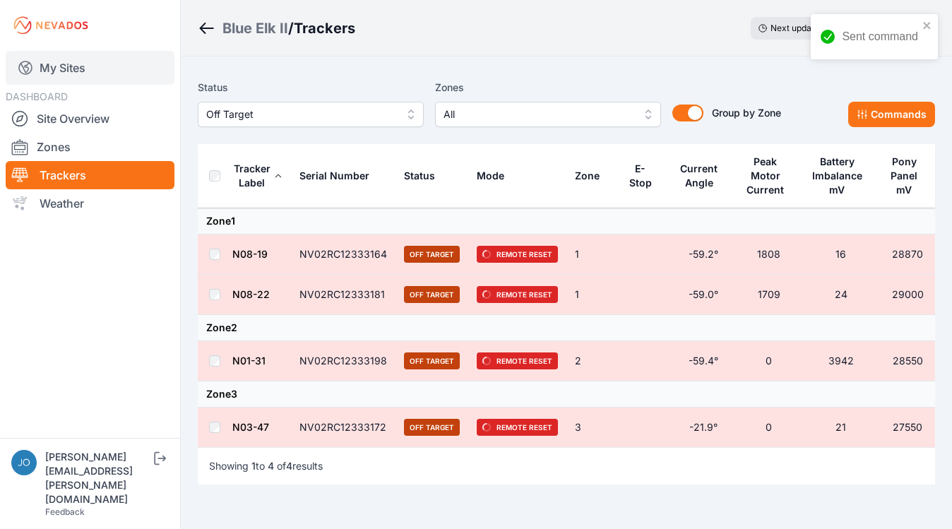
click at [83, 69] on link "My Sites" at bounding box center [90, 68] width 169 height 34
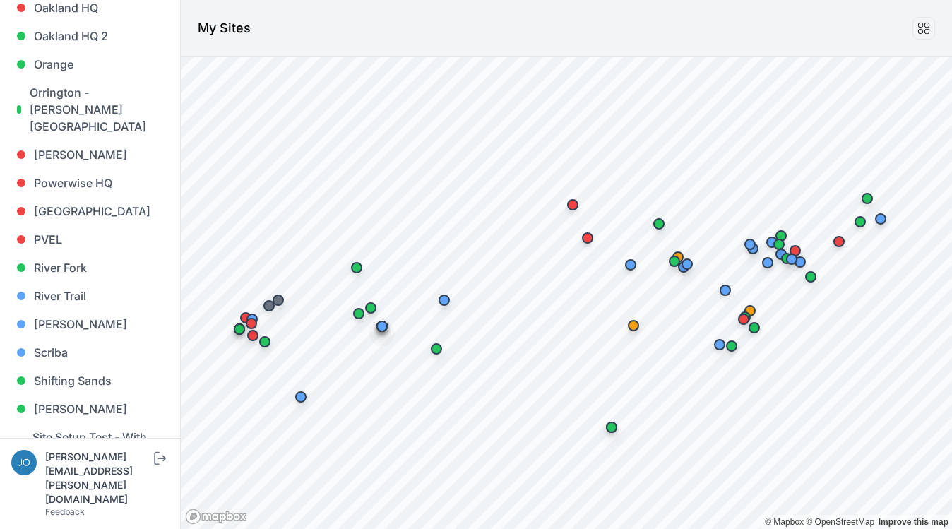
scroll to position [997, 0]
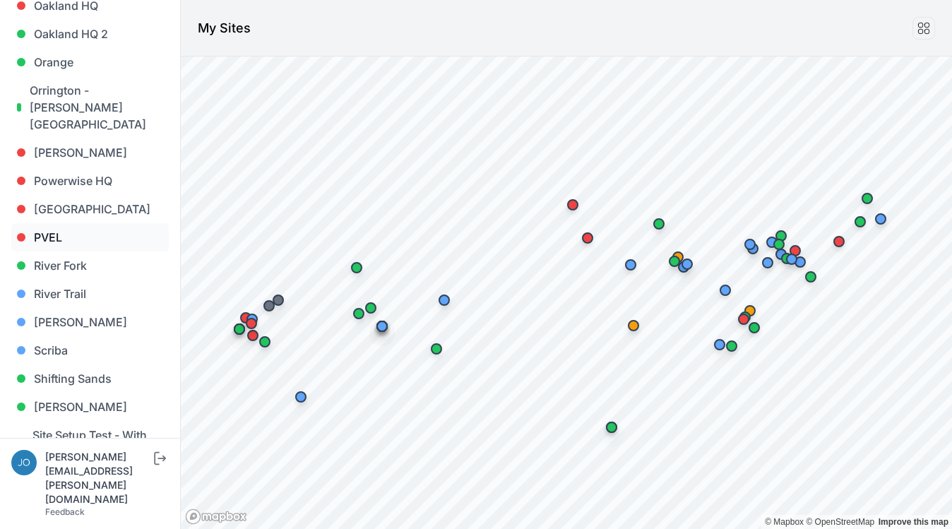
click at [56, 223] on link "PVEL" at bounding box center [89, 237] width 157 height 28
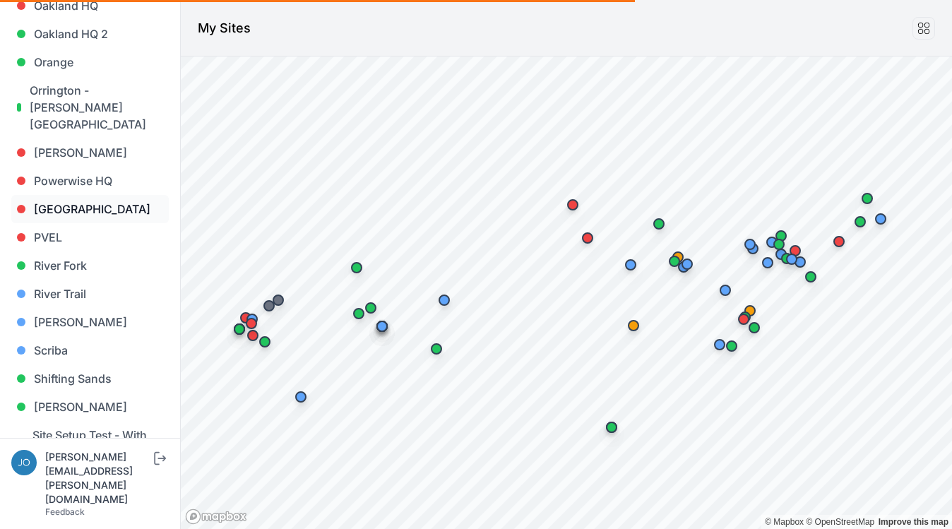
click at [59, 195] on link "[GEOGRAPHIC_DATA]" at bounding box center [89, 209] width 157 height 28
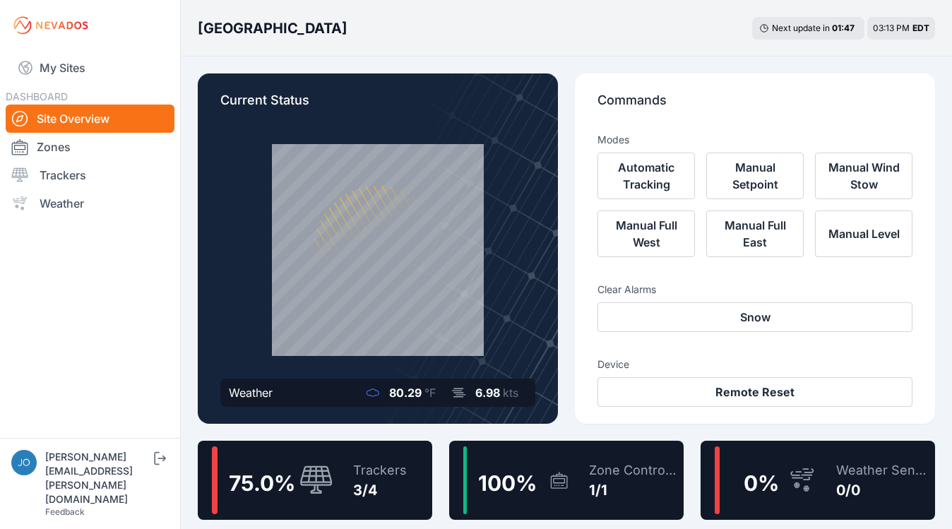
click at [276, 480] on span "75.0 %" at bounding box center [262, 482] width 66 height 25
